Goal: Task Accomplishment & Management: Manage account settings

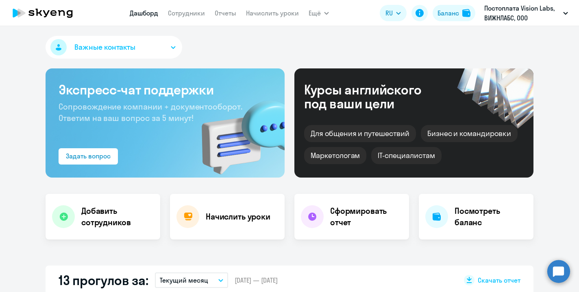
click at [193, 14] on link "Сотрудники" at bounding box center [186, 13] width 37 height 8
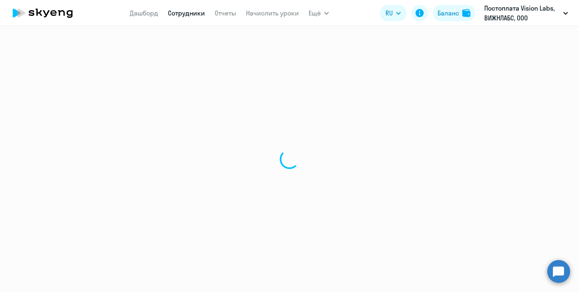
select select "30"
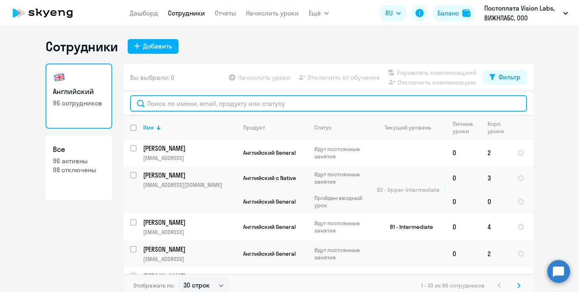
click at [207, 109] on input "text" at bounding box center [328, 103] width 397 height 16
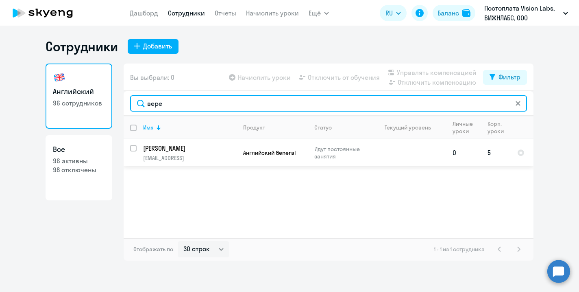
type input "вере"
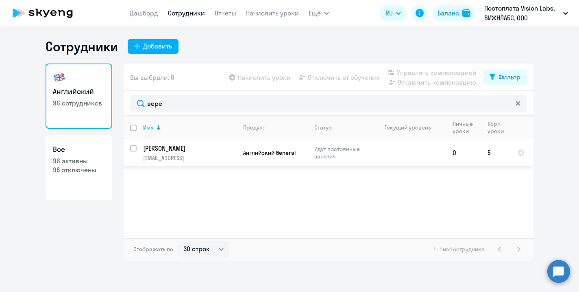
click at [174, 147] on p "[PERSON_NAME]" at bounding box center [189, 148] width 92 height 9
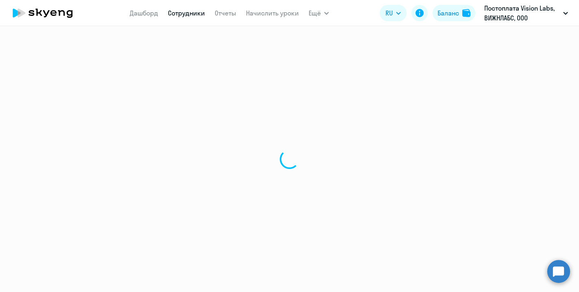
select select "english"
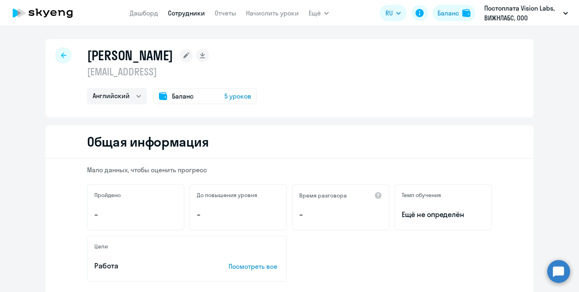
click at [183, 12] on link "Сотрудники" at bounding box center [186, 13] width 37 height 8
select select "30"
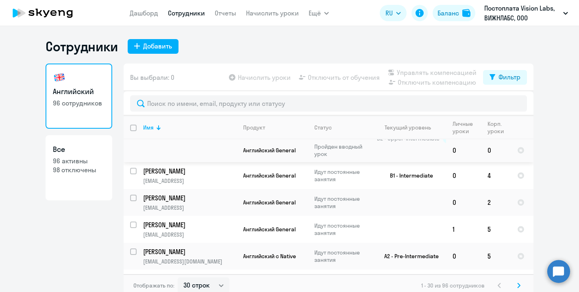
scroll to position [63, 0]
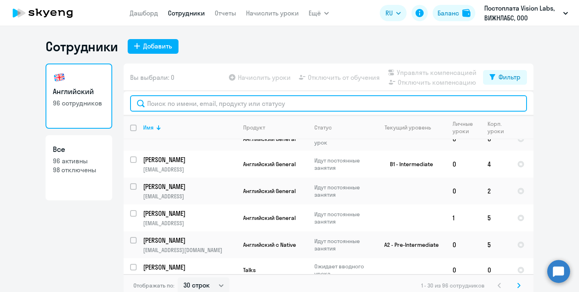
click at [203, 107] on input "text" at bounding box center [328, 103] width 397 height 16
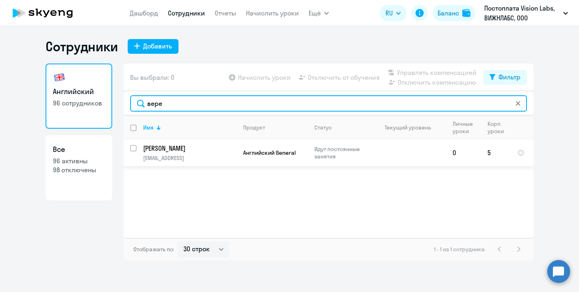
type input "вере"
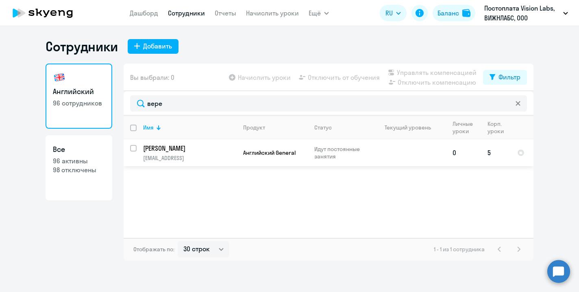
click at [133, 149] on input "select row 41907338" at bounding box center [138, 153] width 16 height 16
checkbox input "true"
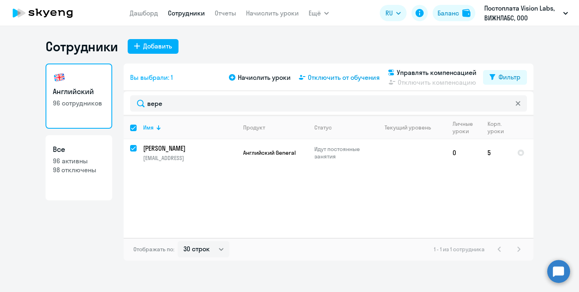
click at [335, 74] on span "Отключить от обучения" at bounding box center [344, 77] width 72 height 10
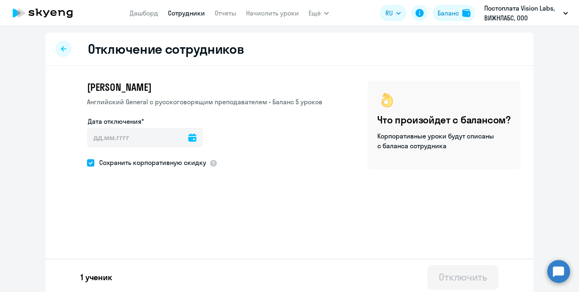
click at [188, 137] on icon at bounding box center [192, 137] width 8 height 8
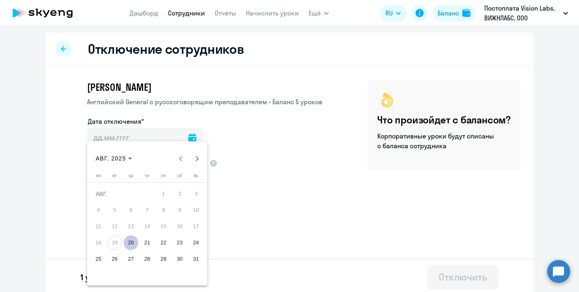
click at [149, 258] on span "28" at bounding box center [147, 258] width 15 height 15
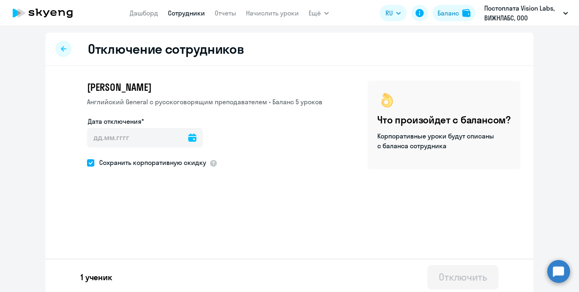
type input "[DATE]"
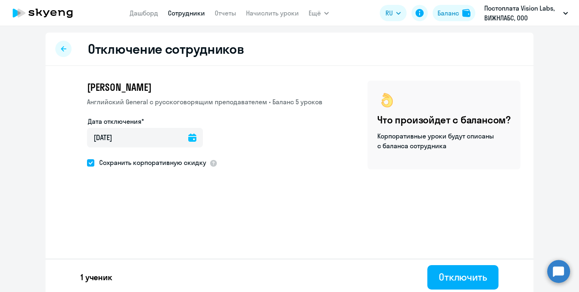
click at [89, 165] on span at bounding box center [90, 162] width 7 height 7
click at [87, 163] on input "Сохранить корпоративную скидку" at bounding box center [87, 162] width 0 height 0
checkbox input "false"
click at [446, 273] on div "Отключить" at bounding box center [463, 276] width 48 height 13
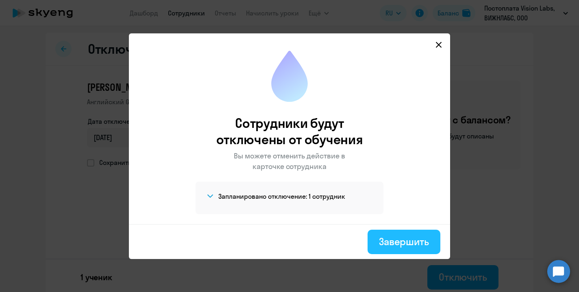
click at [379, 239] on div "Завершить" at bounding box center [404, 241] width 50 height 13
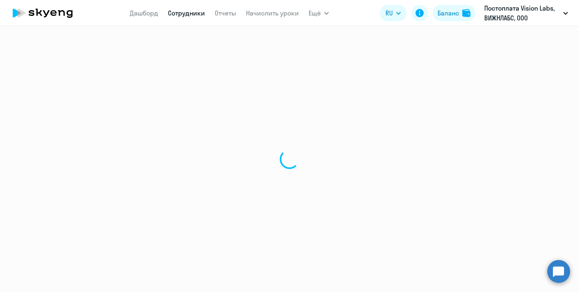
select select "30"
